Goal: Complete application form: Complete application form

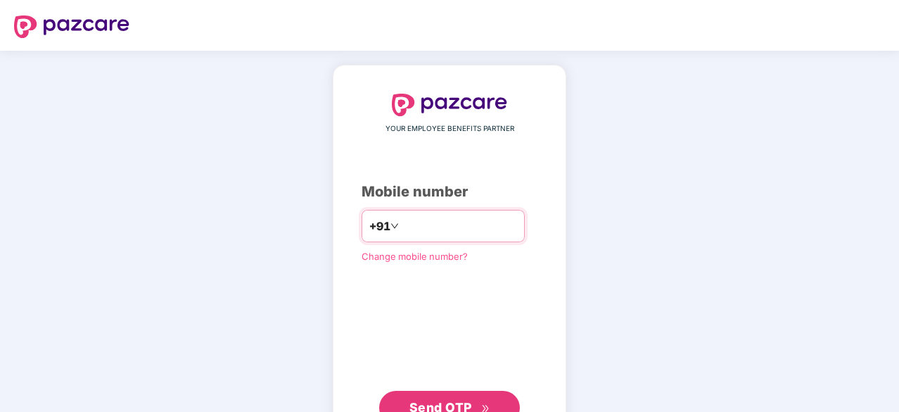
click at [483, 224] on input "number" at bounding box center [459, 226] width 115 height 23
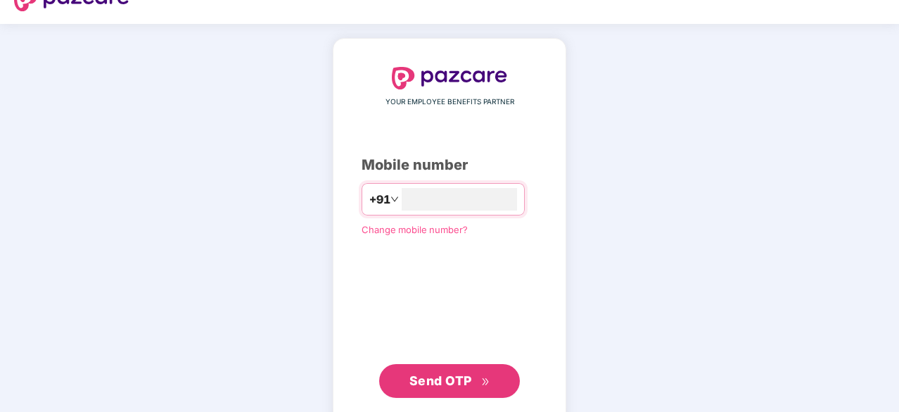
scroll to position [33, 0]
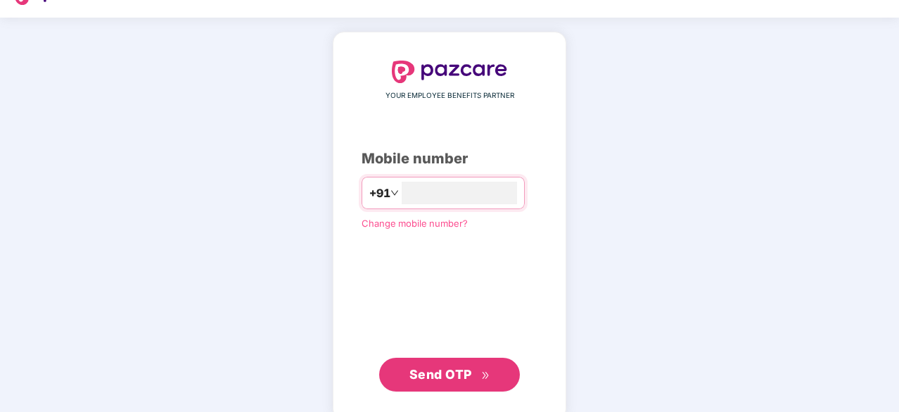
type input "**********"
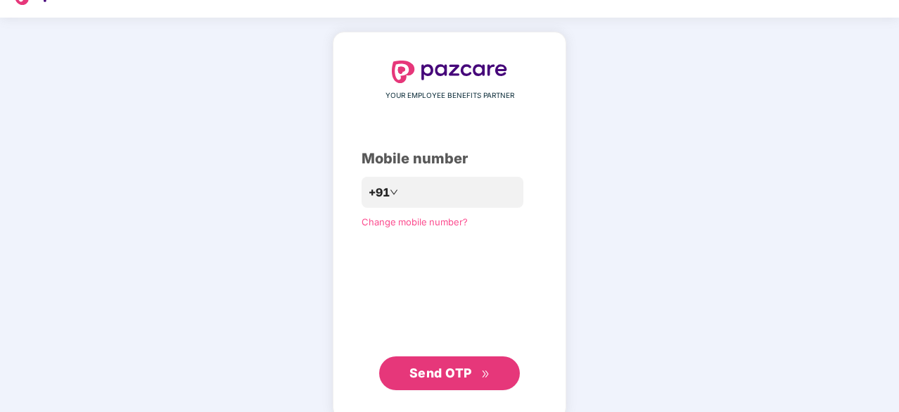
click at [452, 369] on span "Send OTP" at bounding box center [440, 372] width 63 height 15
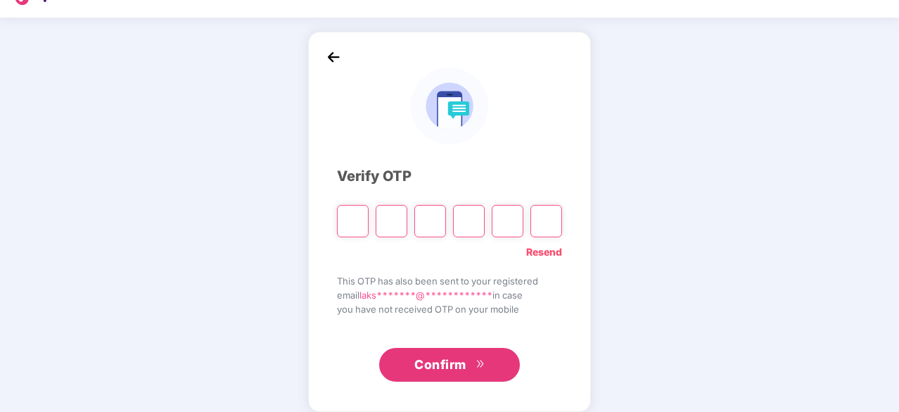
type input "*"
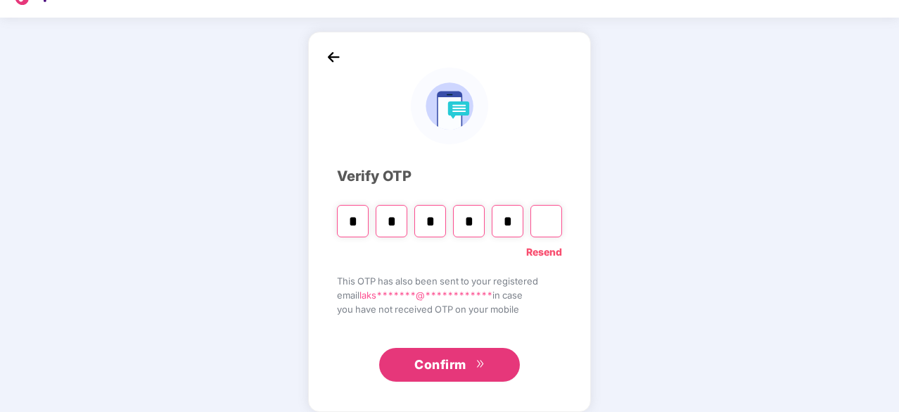
type input "*"
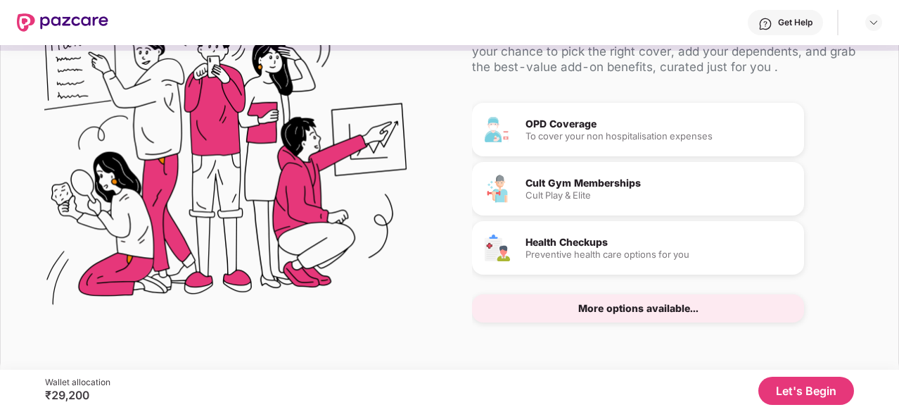
scroll to position [82, 0]
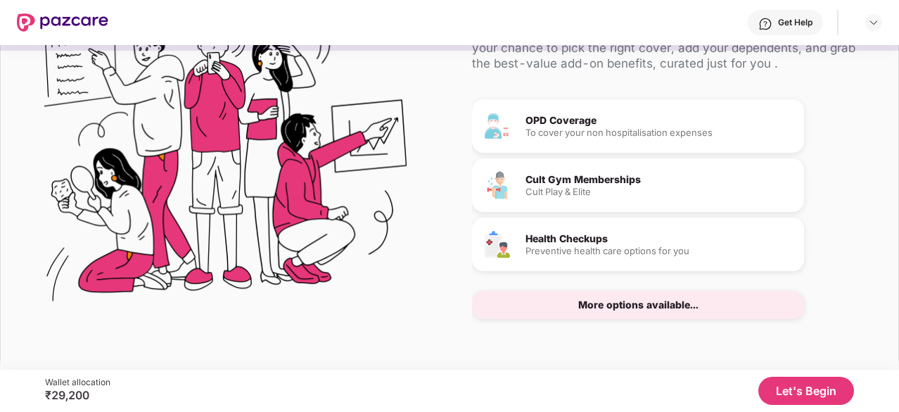
click at [774, 390] on button "Let's Begin" at bounding box center [806, 390] width 96 height 28
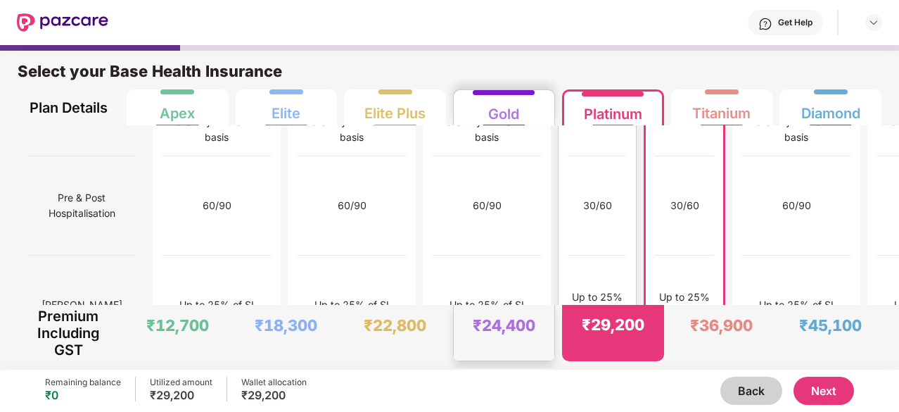
scroll to position [1557, 0]
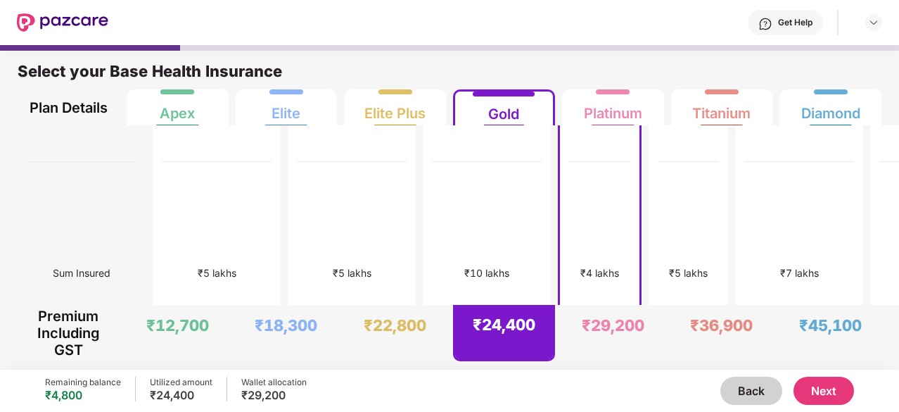
scroll to position [0, 0]
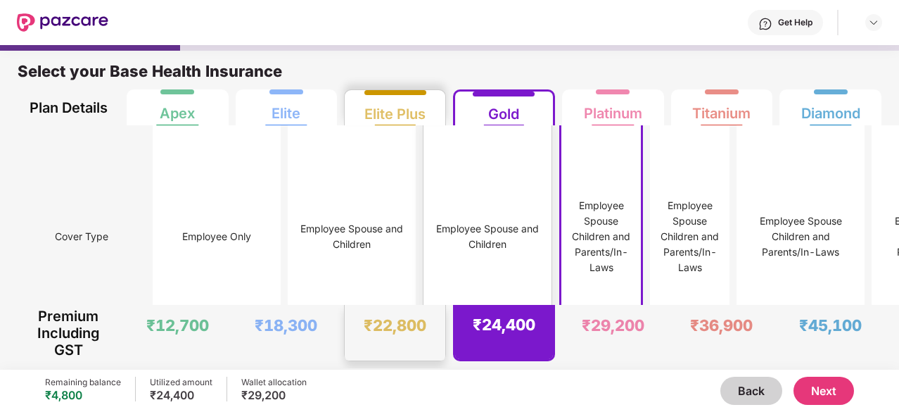
click at [433, 236] on div "Employee Spouse and Children" at bounding box center [488, 236] width 110 height 223
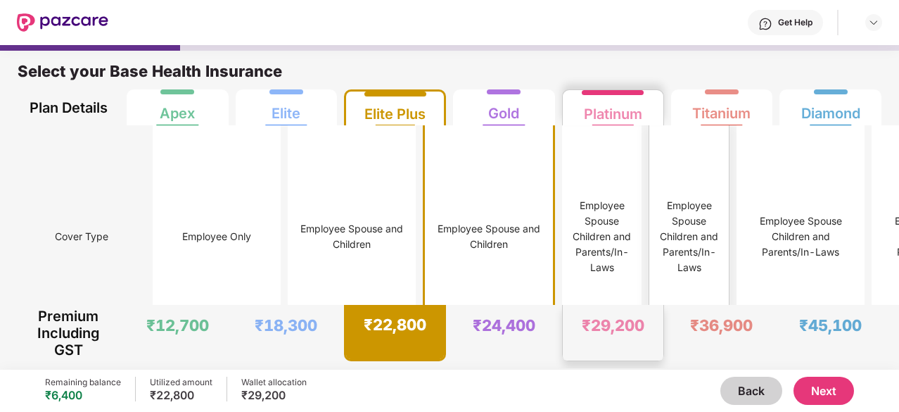
click at [658, 275] on div "Employee Spouse Children and Parents/In-Laws" at bounding box center [688, 236] width 61 height 223
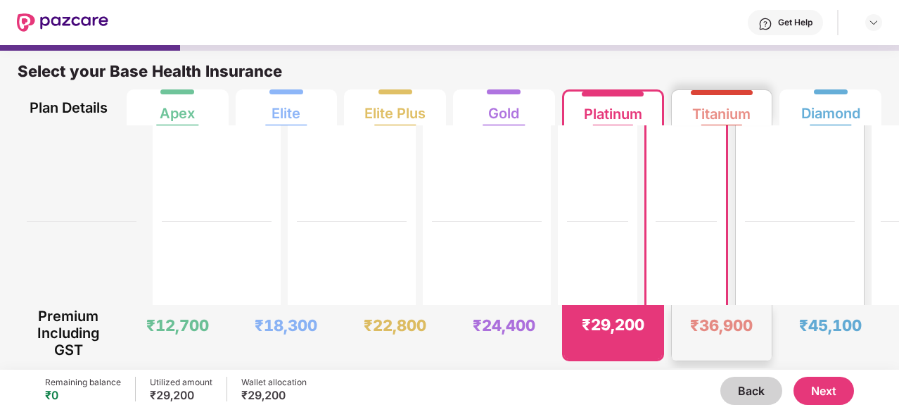
scroll to position [345, 0]
click at [808, 390] on button "Next" at bounding box center [824, 390] width 60 height 28
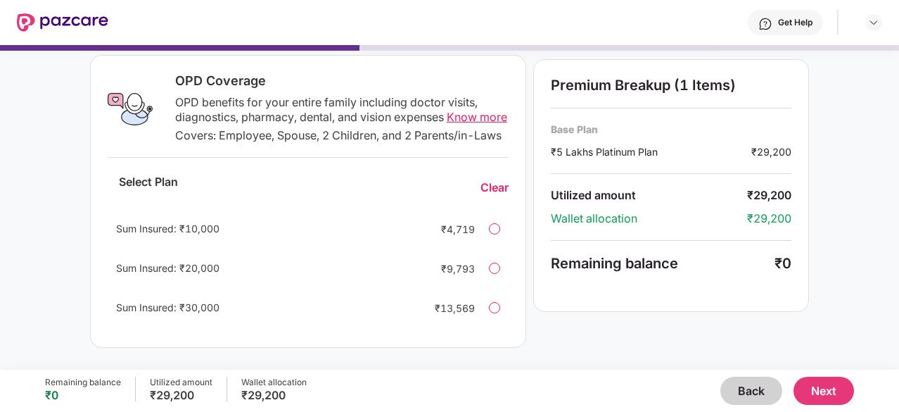
scroll to position [217, 0]
click at [480, 245] on div "Sum Insured: ₹10,000 ₹4,719" at bounding box center [308, 228] width 401 height 34
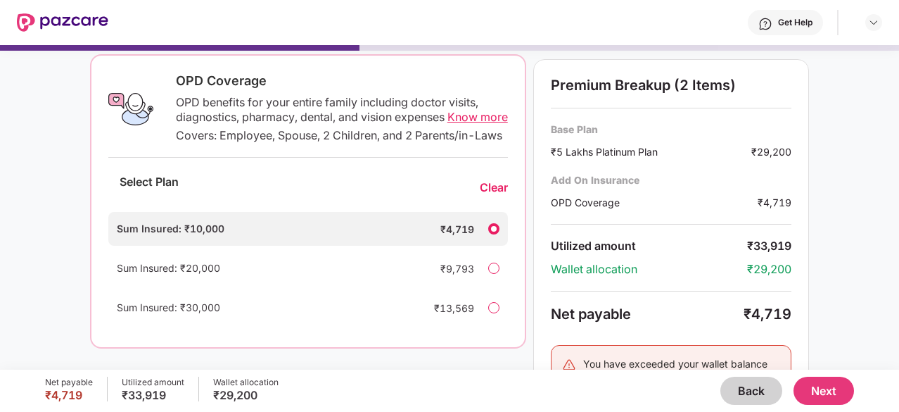
click at [480, 246] on div "Sum Insured: ₹10,000 ₹4,719" at bounding box center [308, 229] width 400 height 34
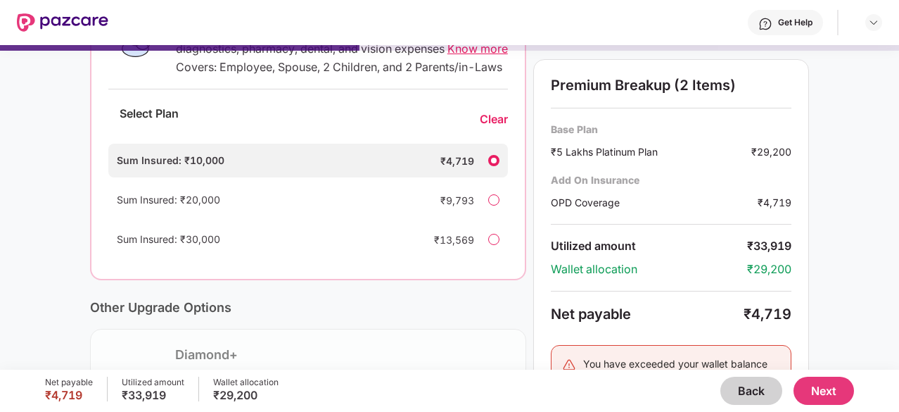
scroll to position [286, 0]
click at [481, 126] on div "Clear" at bounding box center [494, 118] width 28 height 15
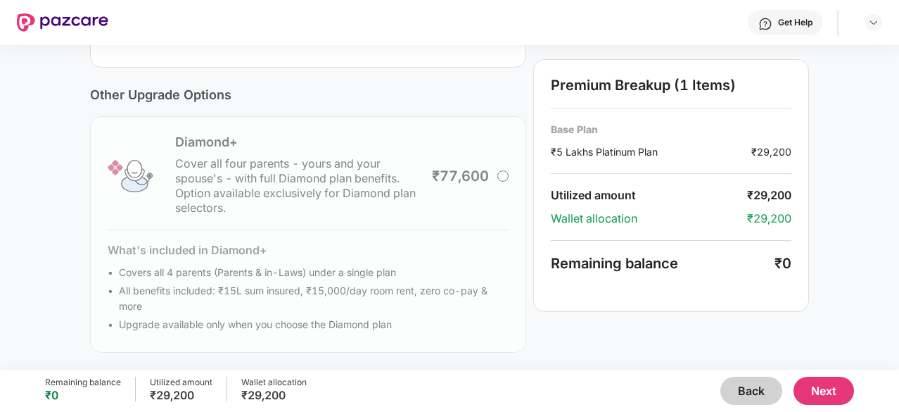
scroll to position [509, 0]
click at [826, 385] on button "Next" at bounding box center [824, 390] width 60 height 28
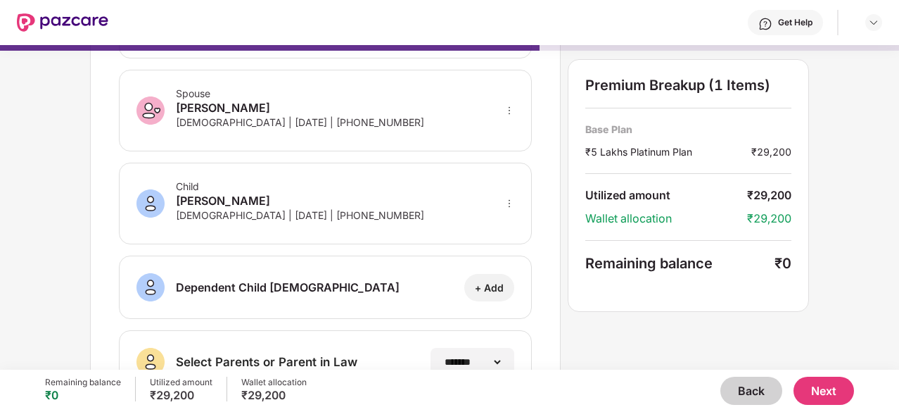
scroll to position [148, 0]
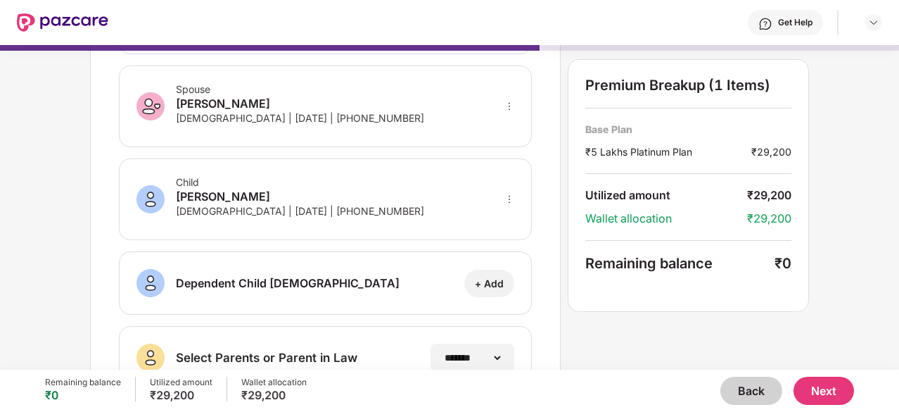
click at [823, 382] on button "Next" at bounding box center [824, 390] width 60 height 28
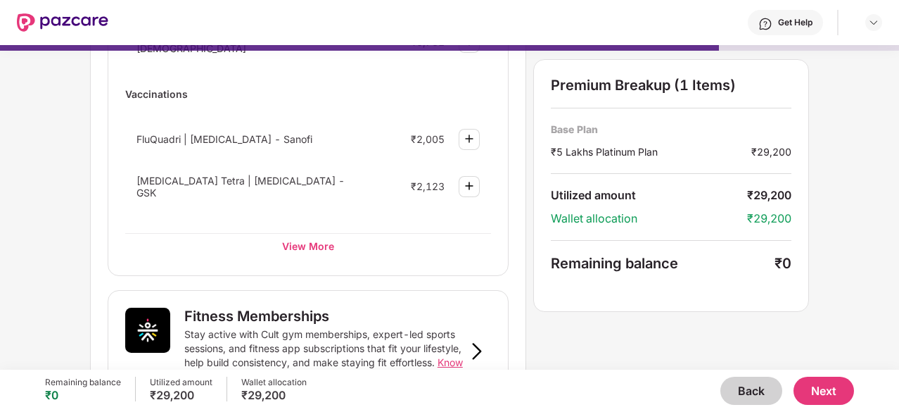
scroll to position [310, 0]
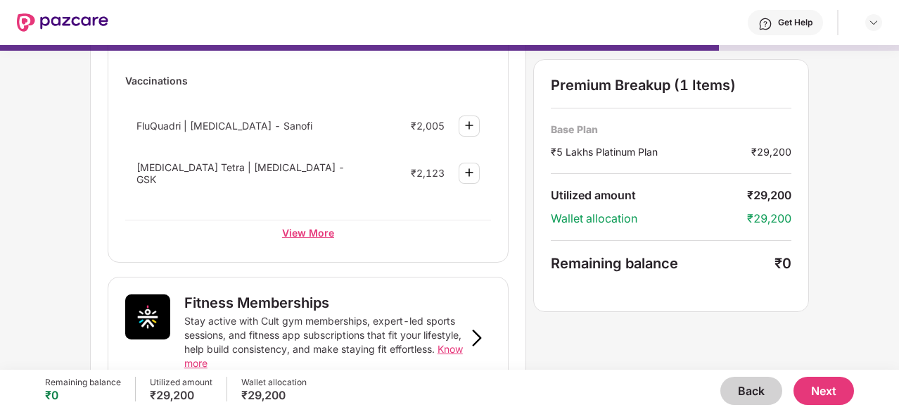
click at [288, 227] on div "View More" at bounding box center [308, 231] width 366 height 25
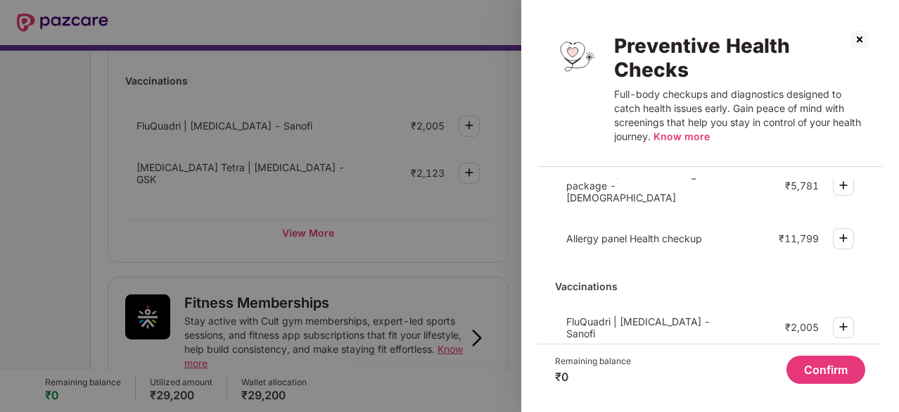
scroll to position [561, 0]
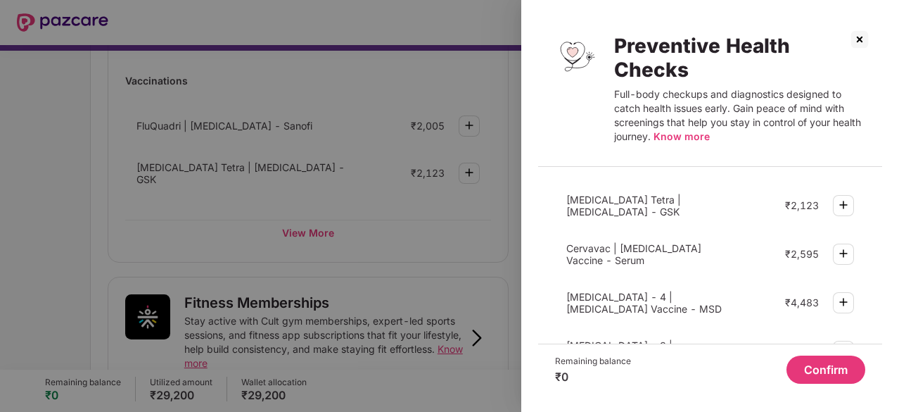
click at [501, 306] on div at bounding box center [449, 206] width 899 height 412
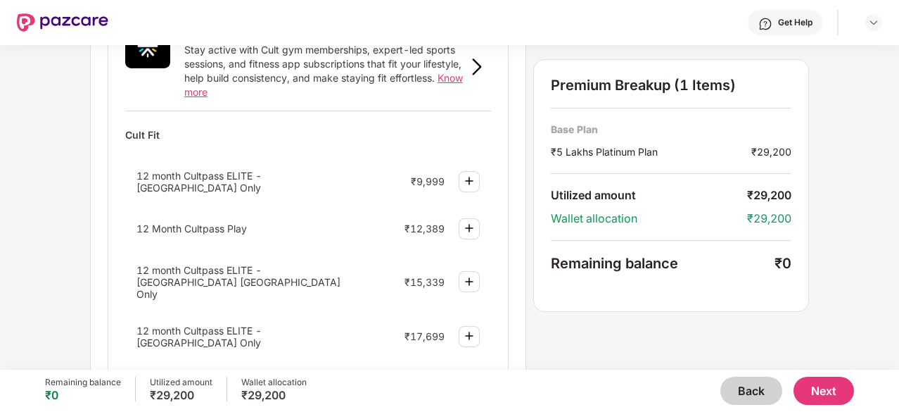
scroll to position [657, 0]
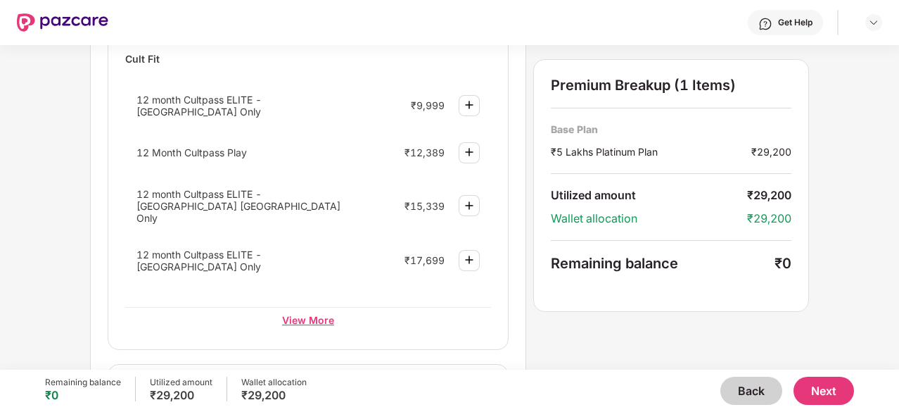
click at [318, 307] on div "View More" at bounding box center [308, 319] width 366 height 25
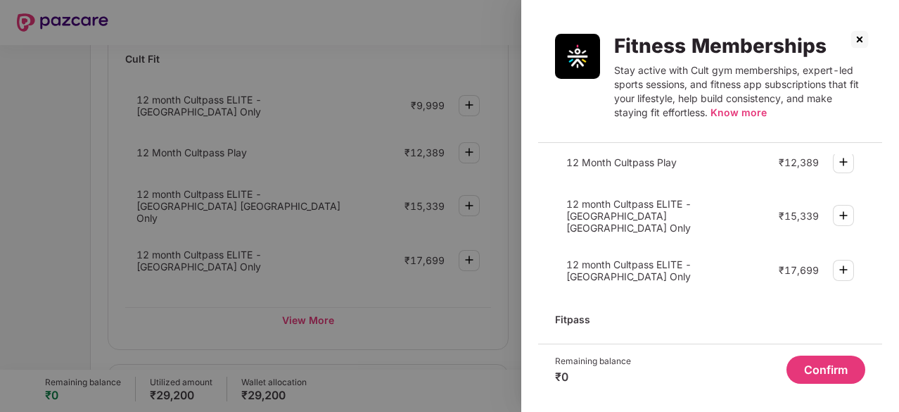
scroll to position [0, 0]
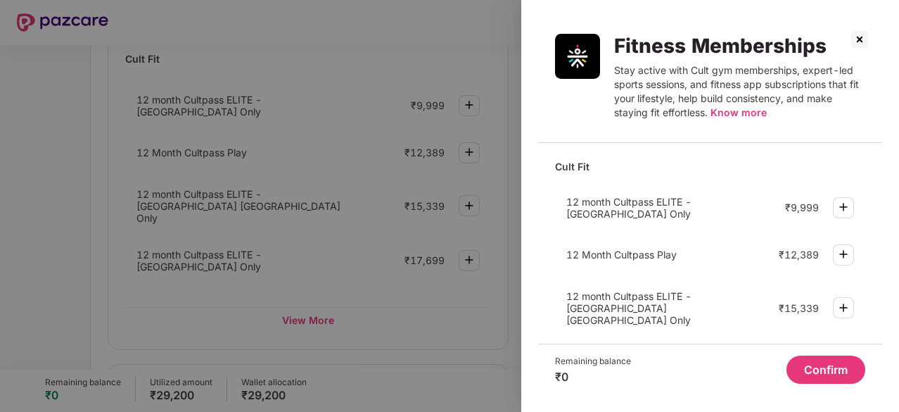
click at [859, 40] on img at bounding box center [859, 39] width 23 height 23
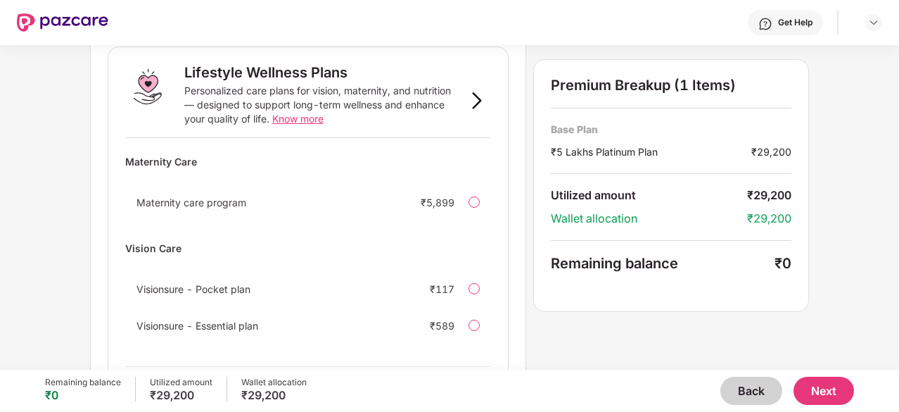
scroll to position [998, 0]
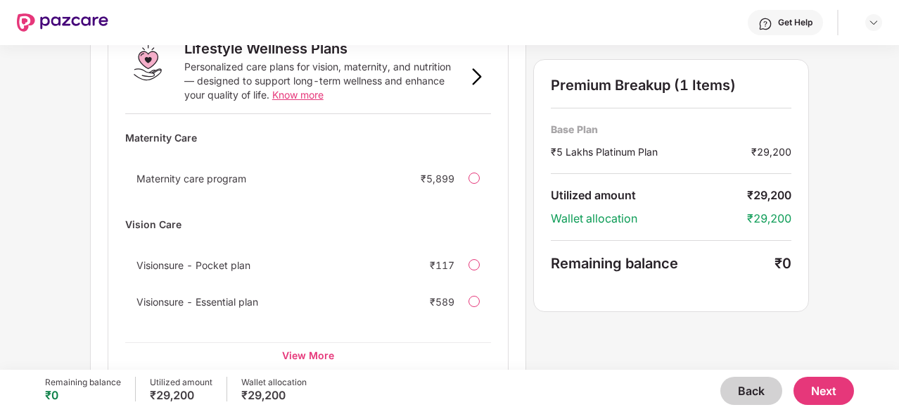
click at [853, 386] on button "Next" at bounding box center [824, 390] width 60 height 28
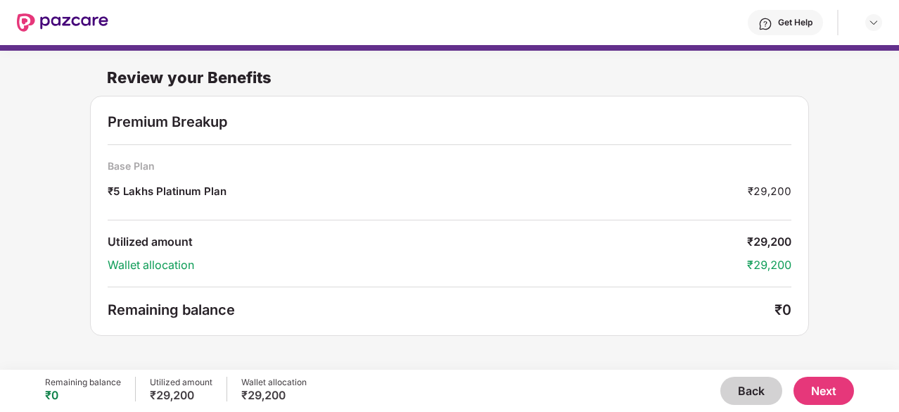
click at [835, 392] on button "Next" at bounding box center [824, 390] width 60 height 28
